Goal: Transaction & Acquisition: Book appointment/travel/reservation

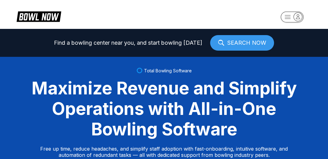
click at [300, 17] on icon "button" at bounding box center [297, 16] width 8 height 8
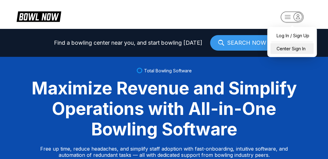
click at [282, 49] on div "Center Sign In" at bounding box center [291, 48] width 43 height 11
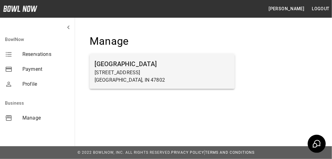
click at [114, 64] on h6 "[GEOGRAPHIC_DATA]" at bounding box center [162, 64] width 135 height 10
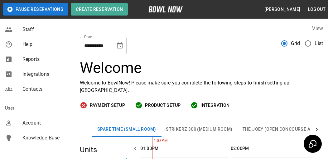
scroll to position [187, 0]
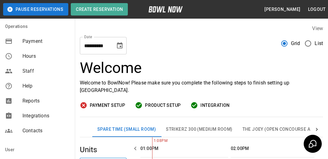
drag, startPoint x: 29, startPoint y: 82, endPoint x: 35, endPoint y: 100, distance: 19.6
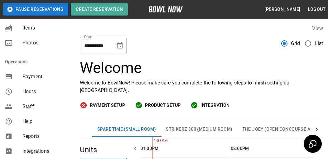
scroll to position [93, 0]
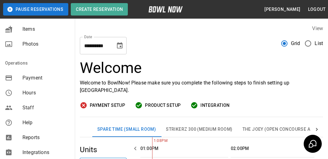
drag, startPoint x: 35, startPoint y: 100, endPoint x: 30, endPoint y: 109, distance: 10.3
click at [30, 109] on span "Staff" at bounding box center [45, 107] width 47 height 7
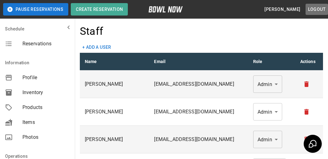
click at [312, 9] on button "Logout" at bounding box center [316, 10] width 22 height 12
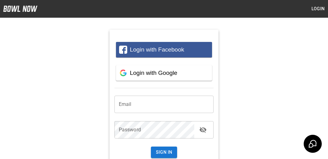
click at [21, 11] on img at bounding box center [20, 9] width 34 height 6
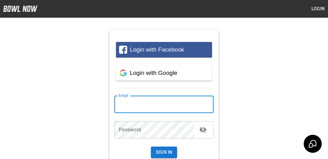
click at [125, 103] on input "email" at bounding box center [163, 104] width 99 height 17
type input "**********"
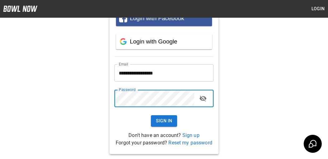
scroll to position [60, 0]
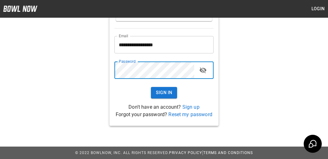
click at [164, 92] on button "Sign In" at bounding box center [164, 93] width 26 height 12
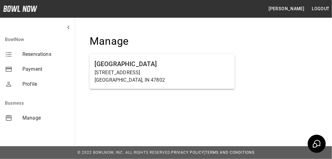
click at [31, 70] on span "Payment" at bounding box center [45, 69] width 47 height 7
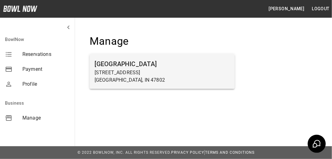
click at [110, 64] on h6 "[GEOGRAPHIC_DATA]" at bounding box center [162, 64] width 135 height 10
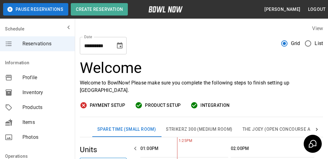
click at [116, 45] on icon "Choose date, selected date is Sep 30, 2025" at bounding box center [119, 45] width 7 height 7
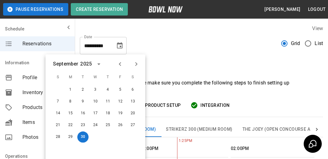
click at [137, 65] on icon "Next month" at bounding box center [135, 63] width 7 height 7
click at [133, 125] on button "25" at bounding box center [132, 125] width 11 height 11
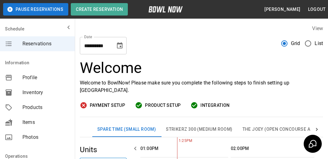
type input "**********"
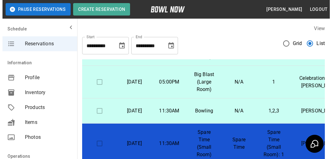
scroll to position [531, 0]
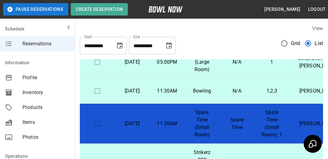
click at [159, 125] on td "11:30AM" at bounding box center [166, 124] width 35 height 40
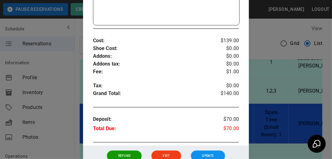
scroll to position [259, 0]
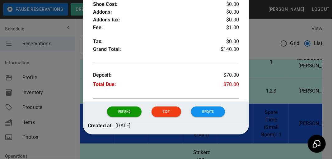
drag, startPoint x: 174, startPoint y: 71, endPoint x: 130, endPoint y: 87, distance: 46.4
click at [130, 87] on p "Total Due :" at bounding box center [154, 85] width 122 height 9
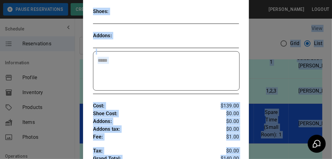
scroll to position [0, 0]
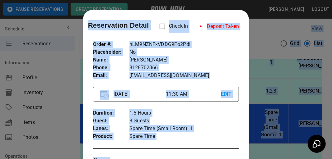
drag, startPoint x: 233, startPoint y: 83, endPoint x: 97, endPoint y: -27, distance: 175.0
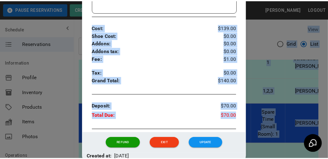
scroll to position [264, 0]
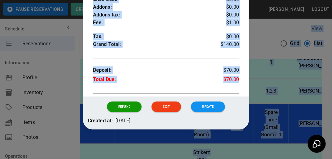
copy body "View Start Start End End Grid List Check In Date Time Inventory Product Name La…"
click at [161, 107] on button "Exit" at bounding box center [166, 107] width 29 height 11
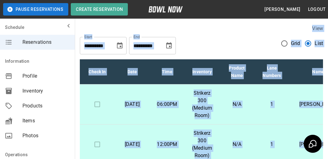
scroll to position [0, 0]
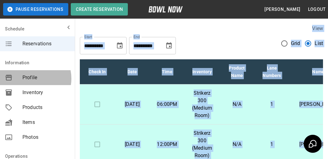
click at [30, 79] on span "Profile" at bounding box center [45, 77] width 47 height 7
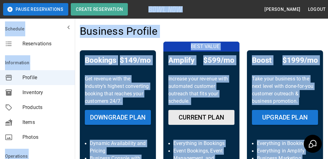
click at [17, 64] on div "Information" at bounding box center [37, 62] width 75 height 15
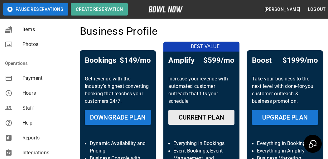
scroll to position [93, 0]
click at [30, 81] on span "Payment" at bounding box center [45, 77] width 47 height 7
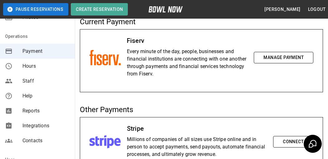
scroll to position [125, 0]
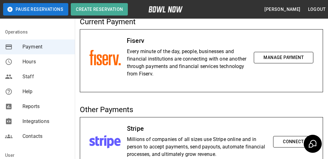
click at [31, 137] on span "Contacts" at bounding box center [45, 136] width 47 height 7
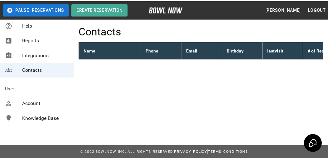
scroll to position [192, 0]
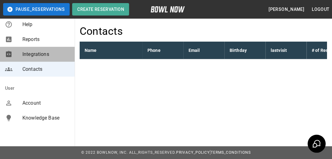
click at [39, 55] on span "Integrations" at bounding box center [45, 54] width 47 height 7
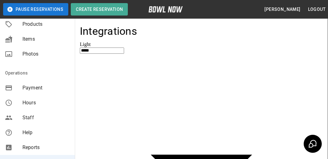
scroll to position [93, 0]
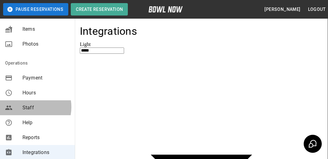
click at [28, 107] on span "Staff" at bounding box center [45, 107] width 47 height 7
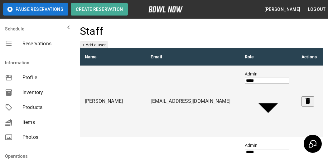
click at [38, 44] on span "Reservations" at bounding box center [45, 43] width 47 height 7
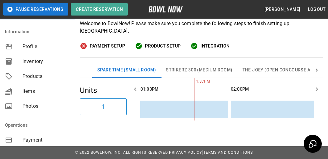
scroll to position [62, 0]
click at [213, 45] on span "Integration" at bounding box center [214, 46] width 29 height 8
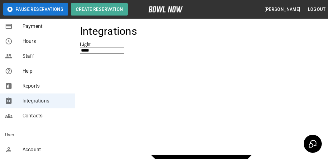
scroll to position [156, 0]
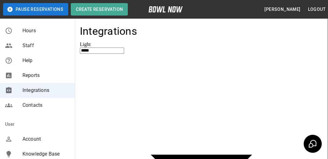
click at [33, 76] on span "Reports" at bounding box center [45, 75] width 47 height 7
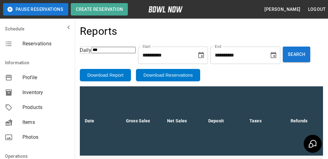
click at [197, 57] on icon "Choose date, selected date is Sep 23, 2025" at bounding box center [200, 55] width 7 height 7
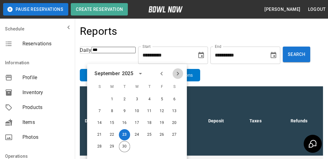
click at [177, 74] on icon "Next month" at bounding box center [177, 73] width 7 height 7
click at [137, 99] on button "1" at bounding box center [136, 99] width 11 height 11
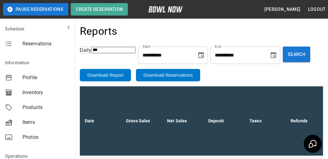
click at [270, 56] on icon "Choose date, selected date is Sep 30, 2025" at bounding box center [273, 55] width 6 height 6
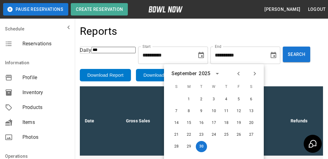
click at [255, 74] on icon "Next month" at bounding box center [254, 74] width 2 height 4
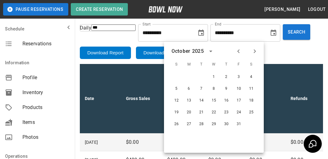
scroll to position [31, 0]
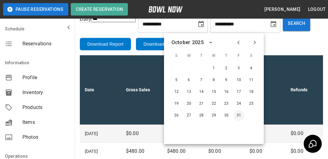
click at [239, 115] on button "31" at bounding box center [238, 115] width 11 height 11
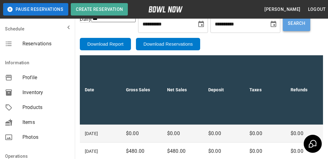
click at [282, 25] on button "Search" at bounding box center [295, 24] width 27 height 16
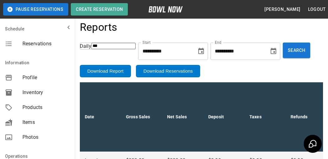
scroll to position [0, 0]
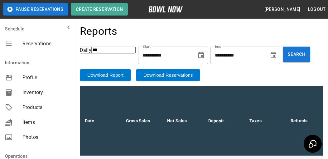
drag, startPoint x: 136, startPoint y: 83, endPoint x: 101, endPoint y: 38, distance: 57.1
click at [100, 38] on div "Reports" at bounding box center [201, 33] width 243 height 17
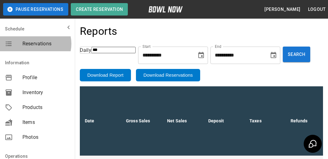
click at [35, 44] on span "Reservations" at bounding box center [45, 43] width 47 height 7
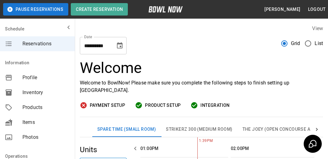
click at [317, 30] on label "View" at bounding box center [317, 29] width 11 height 6
click at [121, 48] on icon "Choose date, selected date is Sep 30, 2025" at bounding box center [120, 45] width 6 height 6
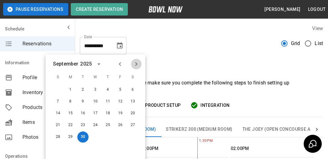
click at [135, 64] on icon "Next month" at bounding box center [135, 63] width 7 height 7
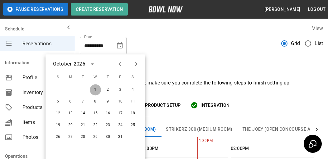
click at [95, 91] on button "1" at bounding box center [95, 89] width 11 height 11
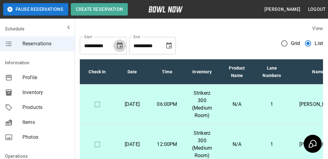
click at [118, 48] on icon "Choose date, selected date is Sep 30, 2025" at bounding box center [120, 45] width 6 height 6
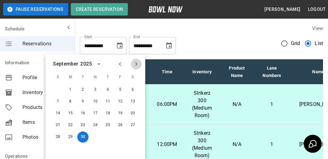
click at [138, 64] on icon "Next month" at bounding box center [135, 63] width 7 height 7
click at [95, 90] on button "1" at bounding box center [95, 89] width 11 height 11
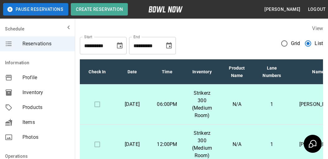
click at [171, 48] on icon "Choose date, selected date is Oct 30, 2025" at bounding box center [169, 45] width 6 height 6
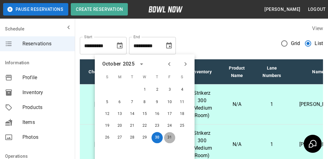
click at [170, 138] on button "31" at bounding box center [169, 137] width 11 height 11
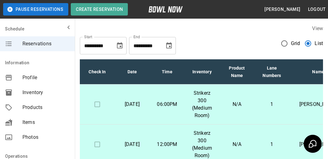
click at [318, 42] on span "List" at bounding box center [318, 43] width 8 height 7
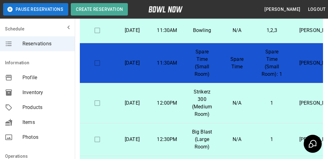
scroll to position [499, 0]
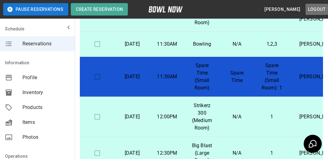
click at [320, 9] on button "Logout" at bounding box center [316, 10] width 22 height 12
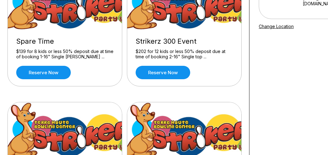
scroll to position [93, 0]
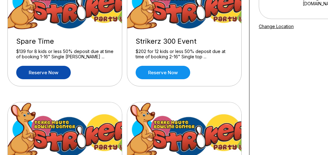
click at [40, 74] on link "Reserve now" at bounding box center [43, 72] width 54 height 13
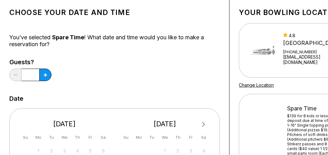
scroll to position [31, 0]
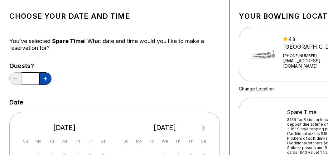
click at [50, 77] on button at bounding box center [45, 78] width 12 height 12
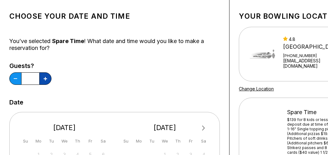
click at [50, 77] on button at bounding box center [45, 78] width 12 height 12
type input "*"
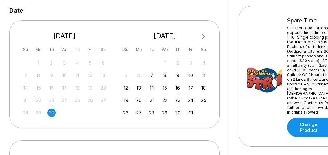
scroll to position [125, 0]
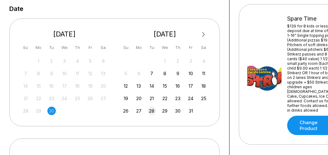
click at [153, 112] on div "28" at bounding box center [151, 110] width 8 height 8
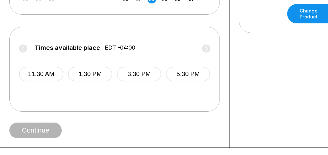
scroll to position [249, 0]
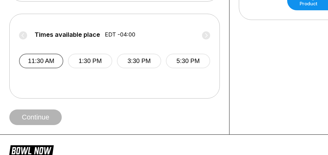
click at [46, 60] on button "11:30 AM" at bounding box center [41, 61] width 44 height 15
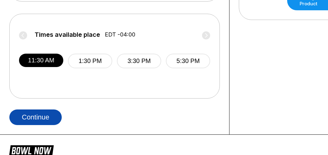
click at [40, 116] on button "Continue" at bounding box center [35, 117] width 52 height 16
select select "**"
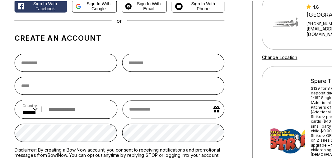
scroll to position [31, 0]
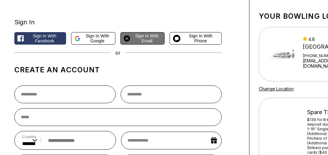
click at [145, 37] on span "Sign in with Email" at bounding box center [146, 38] width 29 height 10
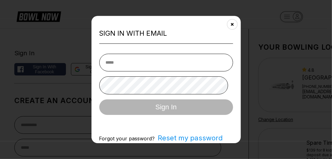
click at [118, 64] on input "email" at bounding box center [166, 63] width 134 height 18
type input "**********"
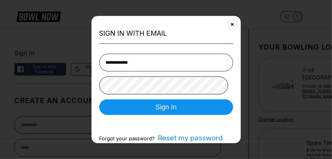
click at [99, 100] on button "Sign In" at bounding box center [166, 108] width 134 height 16
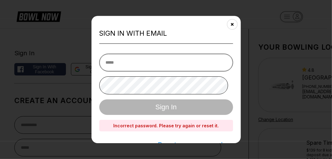
click at [118, 65] on input "email" at bounding box center [166, 63] width 134 height 18
type input "**********"
click at [114, 76] on form "**********" at bounding box center [166, 84] width 134 height 61
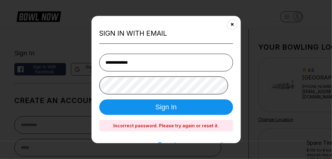
click at [99, 100] on button "Sign In" at bounding box center [166, 108] width 134 height 16
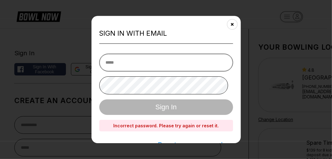
click at [115, 63] on input "email" at bounding box center [166, 63] width 134 height 18
type input "**********"
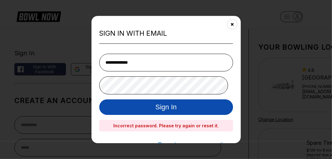
click at [164, 108] on button "Sign In" at bounding box center [166, 108] width 134 height 16
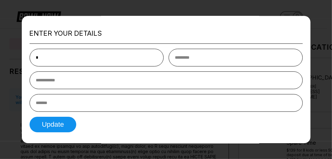
type input "******"
type input "*****"
type input "**********"
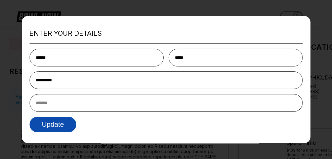
click at [45, 129] on button "Update" at bounding box center [53, 125] width 47 height 16
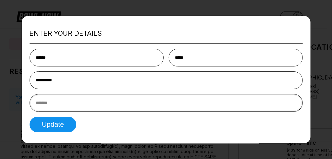
click at [55, 105] on input "text" at bounding box center [166, 103] width 273 height 18
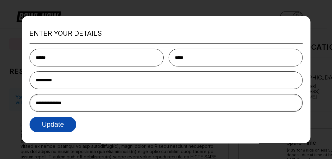
type input "**********"
click at [56, 126] on button "Update" at bounding box center [53, 125] width 47 height 16
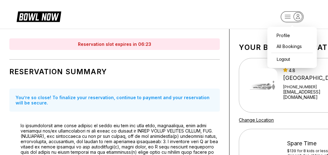
click at [301, 14] on icon "button" at bounding box center [297, 16] width 8 height 8
click at [287, 58] on div "Logout" at bounding box center [280, 59] width 21 height 11
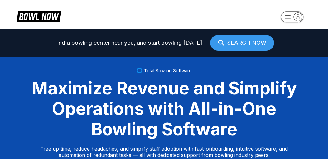
select select "**"
